Goal: Task Accomplishment & Management: Complete application form

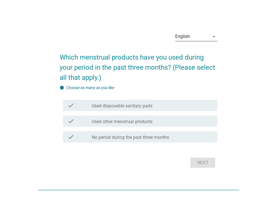
click at [213, 39] on icon "arrow_drop_down" at bounding box center [213, 36] width 7 height 7
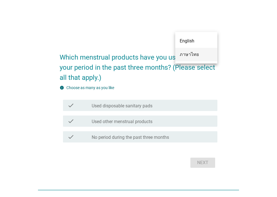
click at [195, 56] on div "ภาษาไทย" at bounding box center [195, 54] width 33 height 7
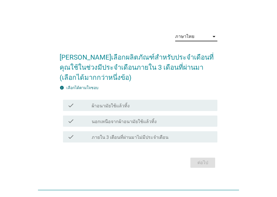
click at [200, 167] on div "ต่อไป" at bounding box center [139, 162] width 158 height 13
click at [149, 103] on div "check_box_outline_blank ผ้าอนามัยใช้แล้วทิ้ง" at bounding box center [152, 105] width 121 height 7
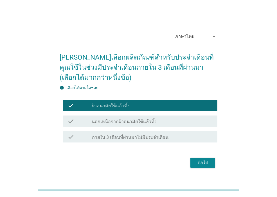
click at [208, 164] on div "ต่อไป" at bounding box center [203, 162] width 16 height 7
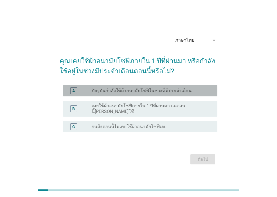
drag, startPoint x: 177, startPoint y: 92, endPoint x: 171, endPoint y: 95, distance: 6.8
click at [171, 94] on label "ปัจจุบันกำลังใช้ผ้าอนามัยโซฟีในช่วงที่มีประจำเดือน" at bounding box center [142, 91] width 100 height 6
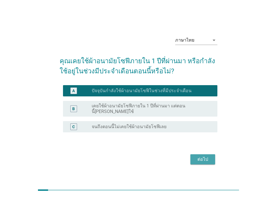
click at [200, 160] on div "ต่อไป" at bounding box center [203, 159] width 16 height 7
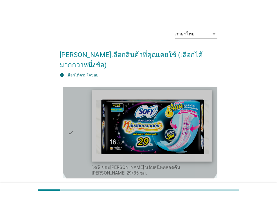
click at [192, 131] on img at bounding box center [152, 126] width 120 height 72
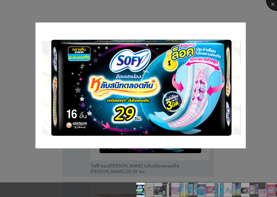
click at [271, 6] on div at bounding box center [276, 0] width 22 height 22
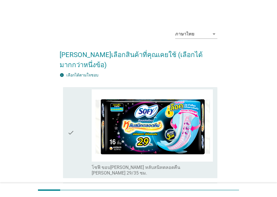
click at [82, 149] on div "check" at bounding box center [79, 132] width 24 height 87
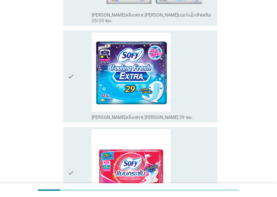
scroll to position [708, 0]
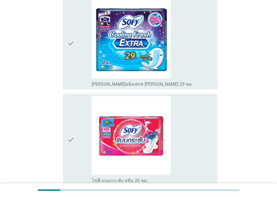
click at [78, 118] on div "check" at bounding box center [79, 139] width 24 height 87
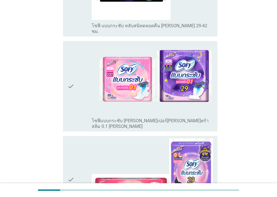
scroll to position [1213, 0]
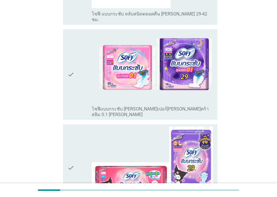
click at [72, 126] on icon "check" at bounding box center [70, 167] width 7 height 83
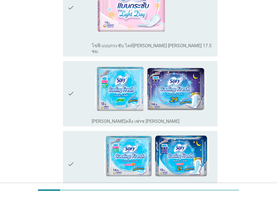
scroll to position [1922, 0]
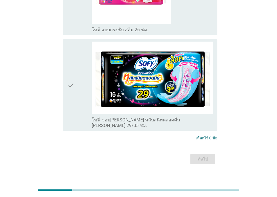
scroll to position [0, 0]
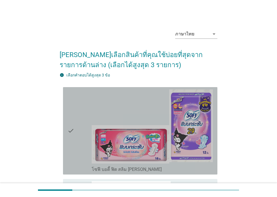
click at [75, 130] on div "check" at bounding box center [79, 130] width 24 height 83
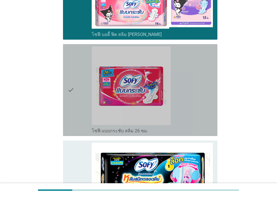
click at [72, 102] on icon "check" at bounding box center [70, 89] width 7 height 87
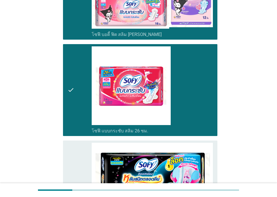
scroll to position [236, 0]
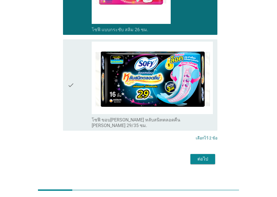
click at [65, 98] on div "check check_box_outline_blank โซฟี ขอบ[PERSON_NAME] หลับสนิทตลอดคืน [PERSON_NAM…" at bounding box center [140, 84] width 154 height 91
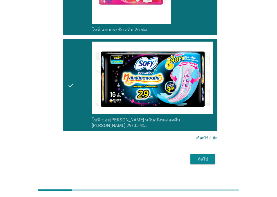
click at [204, 156] on div "ต่อไป" at bounding box center [203, 159] width 16 height 7
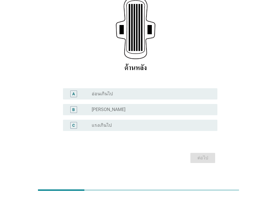
scroll to position [110, 0]
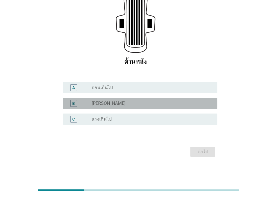
drag, startPoint x: 122, startPoint y: 103, endPoint x: 117, endPoint y: 104, distance: 6.1
click at [118, 104] on div "radio_button_unchecked [PERSON_NAME]" at bounding box center [150, 104] width 117 height 6
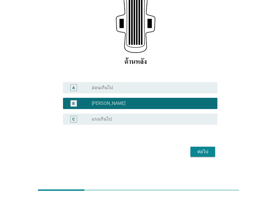
click at [209, 148] on div "ต่อไป" at bounding box center [203, 151] width 16 height 7
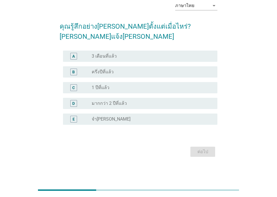
scroll to position [0, 0]
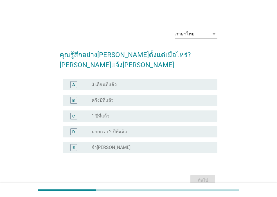
click at [107, 89] on div "A radio_button_unchecked 3 เดือนที่แล้ว" at bounding box center [140, 84] width 154 height 11
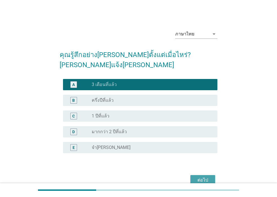
click at [209, 179] on div "ต่อไป" at bounding box center [203, 180] width 16 height 7
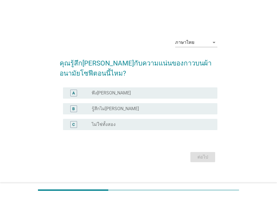
click at [121, 94] on div "radio_button_unchecked พึง[PERSON_NAME]" at bounding box center [150, 93] width 117 height 6
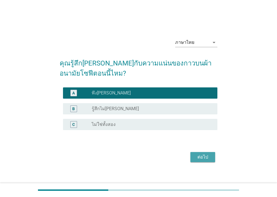
click at [195, 155] on div "ต่อไป" at bounding box center [203, 157] width 16 height 7
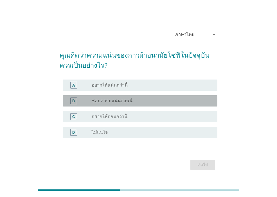
click at [139, 103] on div "radio_button_unchecked ชอบความแน่นตอนนี" at bounding box center [150, 101] width 117 height 6
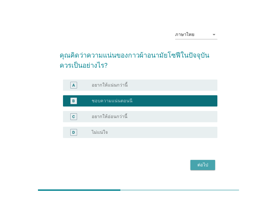
click at [207, 162] on div "ต่อไป" at bounding box center [203, 165] width 16 height 7
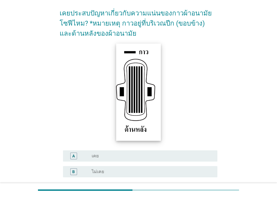
scroll to position [94, 0]
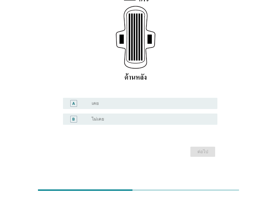
click at [95, 108] on div "A radio_button_unchecked เคย" at bounding box center [140, 103] width 154 height 11
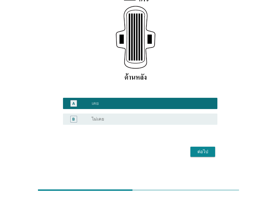
click at [199, 149] on div "ต่อไป" at bounding box center [203, 151] width 16 height 7
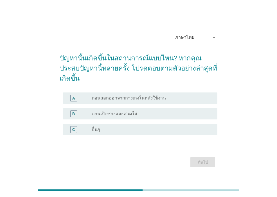
click at [142, 99] on label "ตอนลอกออกจากกางเกงในหลังใช้งาน" at bounding box center [129, 98] width 74 height 6
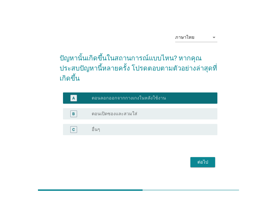
click at [197, 162] on div "ต่อไป" at bounding box center [203, 162] width 16 height 7
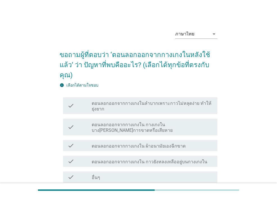
click at [194, 106] on label "ตอนลอกออกจากกางเกงในลำบากเพราะกาวไม่หลุดง่าย ทำให้ยุ่งยาก" at bounding box center [152, 106] width 121 height 11
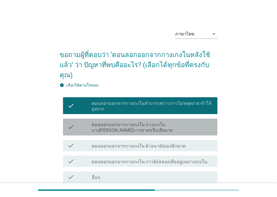
click at [190, 127] on label "ตอนลอกออกจากกางเกงใน กางเกงในบาง[PERSON_NAME]การขาดหรือเสียหาย" at bounding box center [152, 127] width 121 height 11
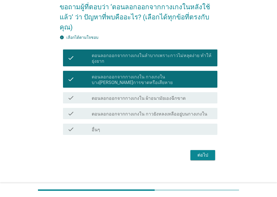
scroll to position [51, 0]
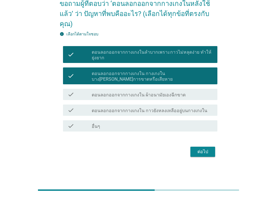
click at [205, 151] on div "ต่อไป" at bounding box center [203, 151] width 16 height 7
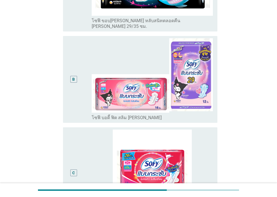
scroll to position [135, 0]
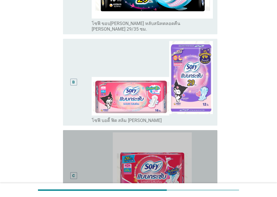
click at [82, 145] on div "C" at bounding box center [79, 175] width 24 height 87
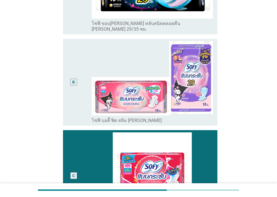
click at [84, 102] on div "B" at bounding box center [79, 82] width 24 height 82
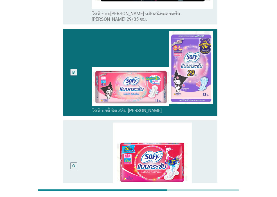
scroll to position [140, 0]
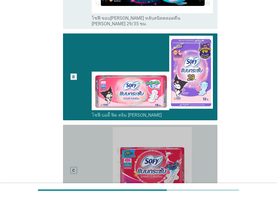
click at [86, 153] on div "C" at bounding box center [79, 170] width 24 height 87
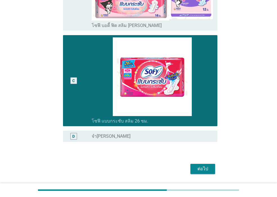
scroll to position [241, 0]
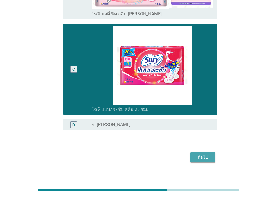
click at [203, 154] on div "ต่อไป" at bounding box center [203, 157] width 16 height 7
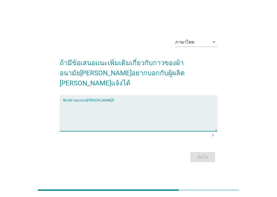
click at [137, 118] on textarea "พิมพ์คำตอบของคุณ ที่นี่" at bounding box center [140, 116] width 154 height 29
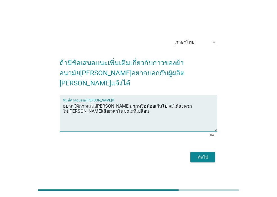
type textarea "อยากให้กาวแน่น[PERSON_NAME]มากหรือน้อยเกินไป จะได้สะดวก ไม่[PERSON_NAME]เสียเวล…"
click at [213, 157] on button "ต่อไป" at bounding box center [202, 157] width 25 height 10
